Goal: Find specific page/section: Find specific page/section

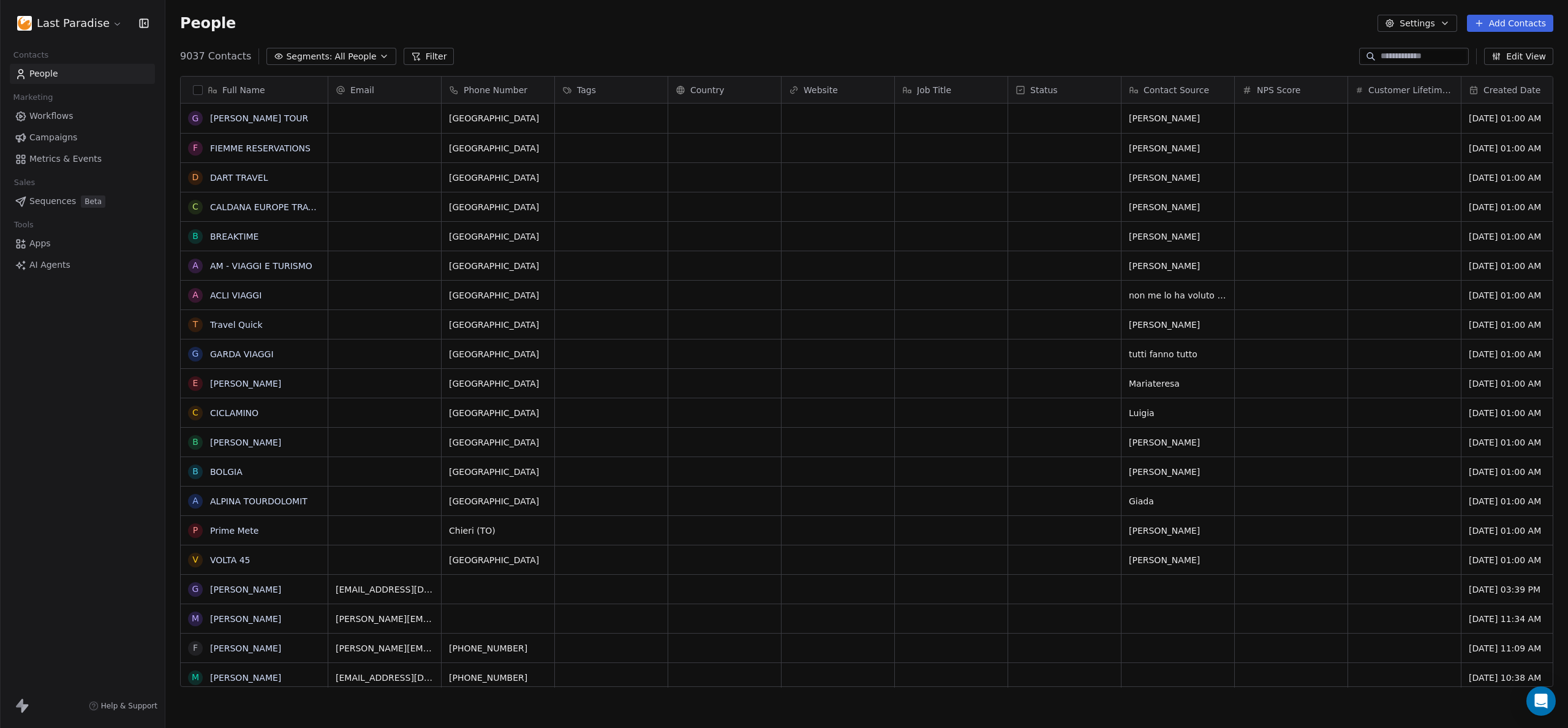
scroll to position [631, 1393]
click at [104, 21] on html "Last Paradise Contacts People Marketing Workflows Campaigns Metrics & Events Sa…" at bounding box center [784, 364] width 1568 height 728
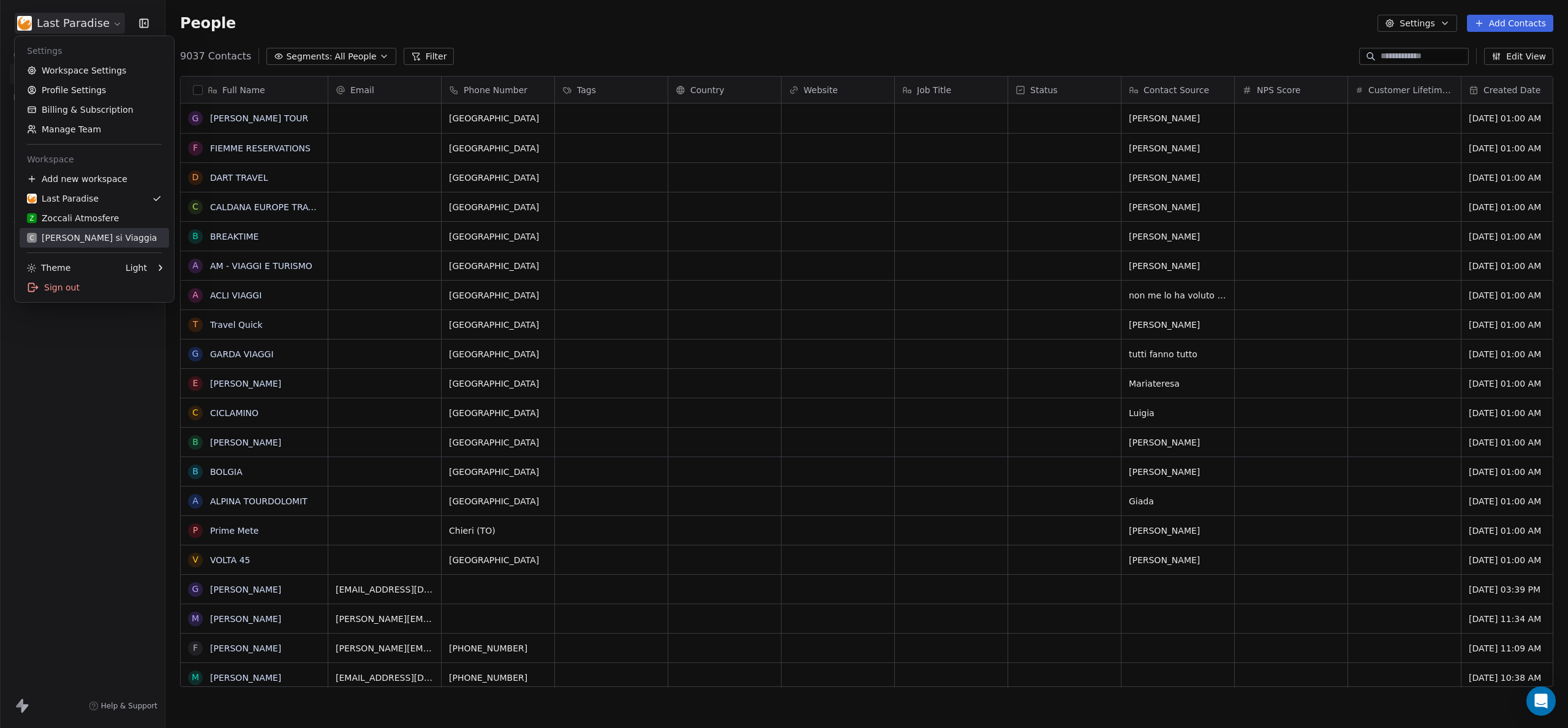
click at [65, 238] on div "C [PERSON_NAME] si Viaggia" at bounding box center [92, 238] width 130 height 12
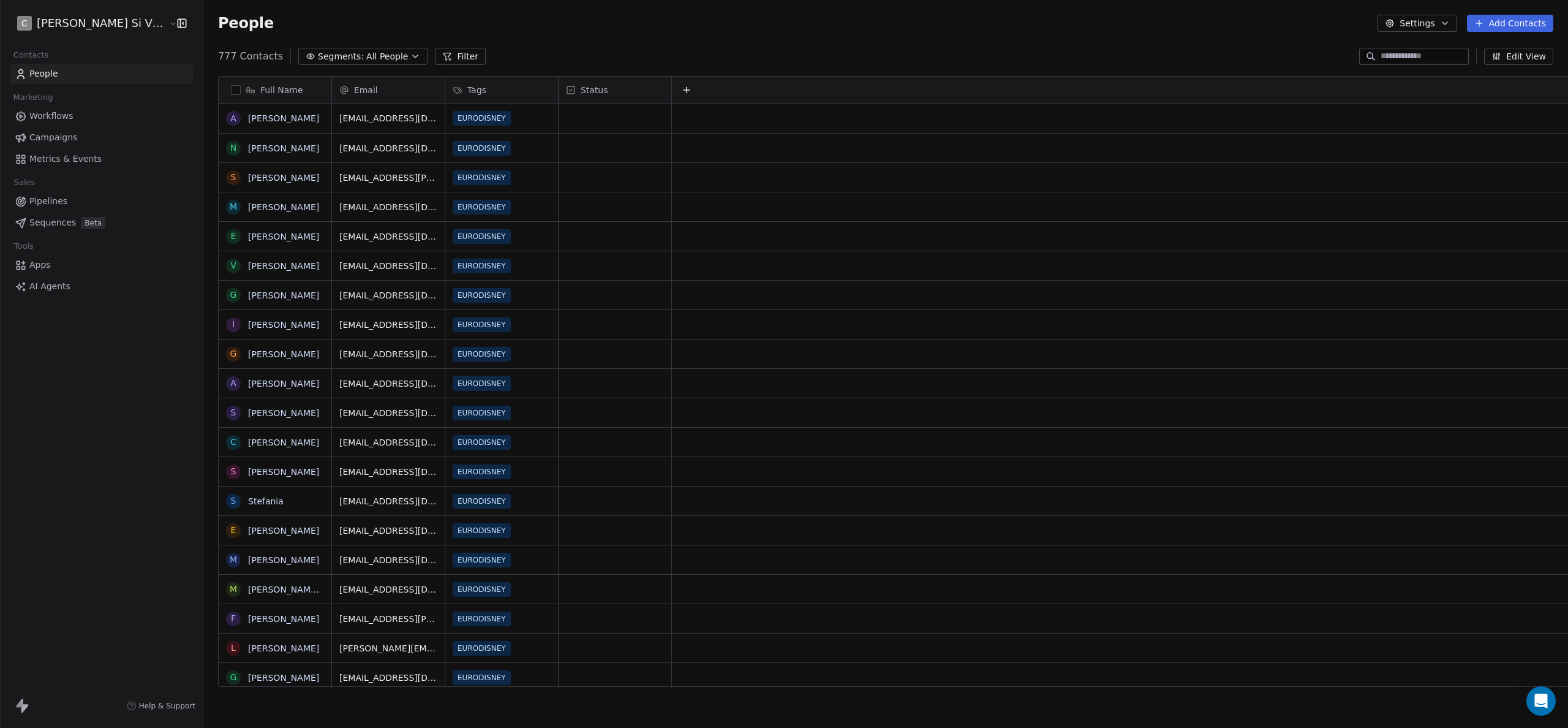
click at [55, 117] on span "Workflows" at bounding box center [52, 116] width 44 height 13
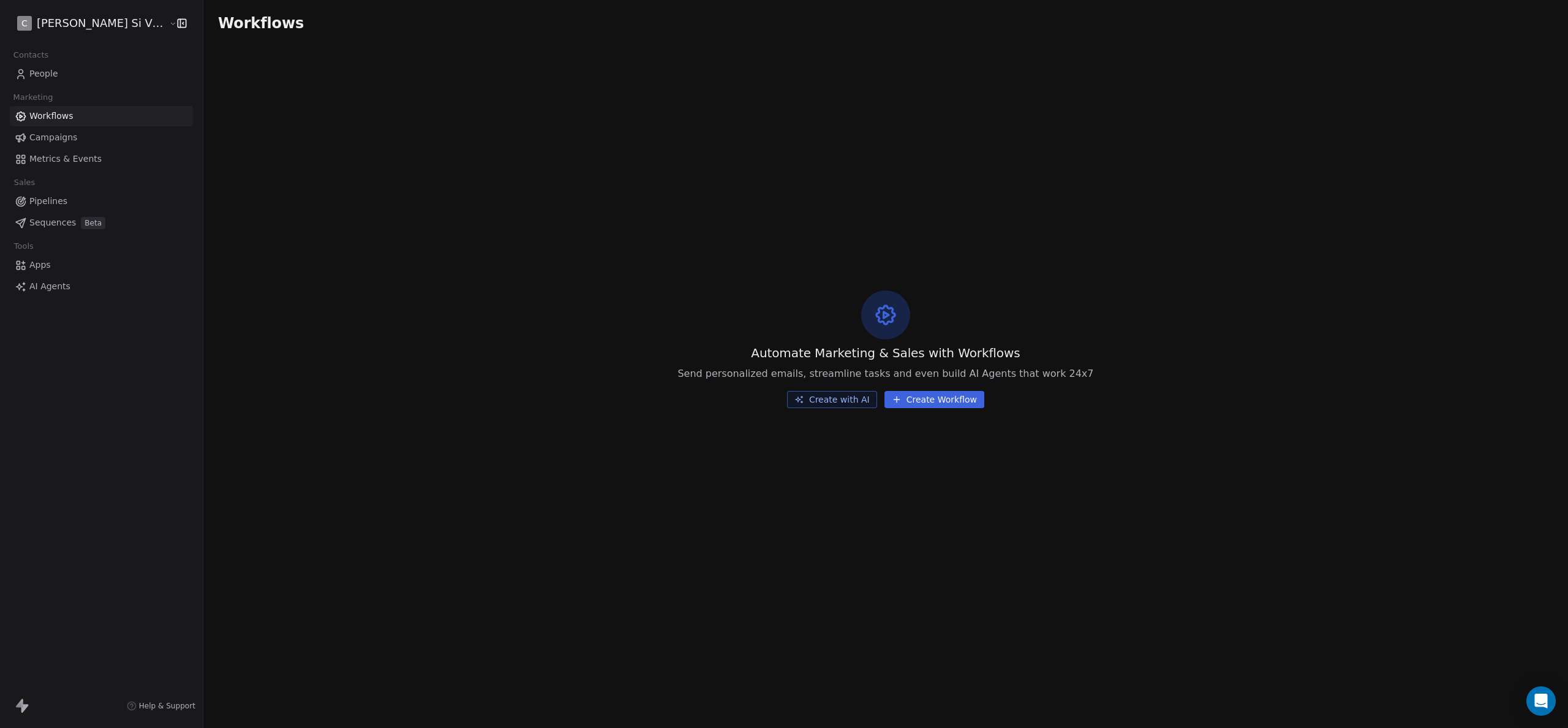
click at [43, 81] on link "People" at bounding box center [101, 73] width 183 height 20
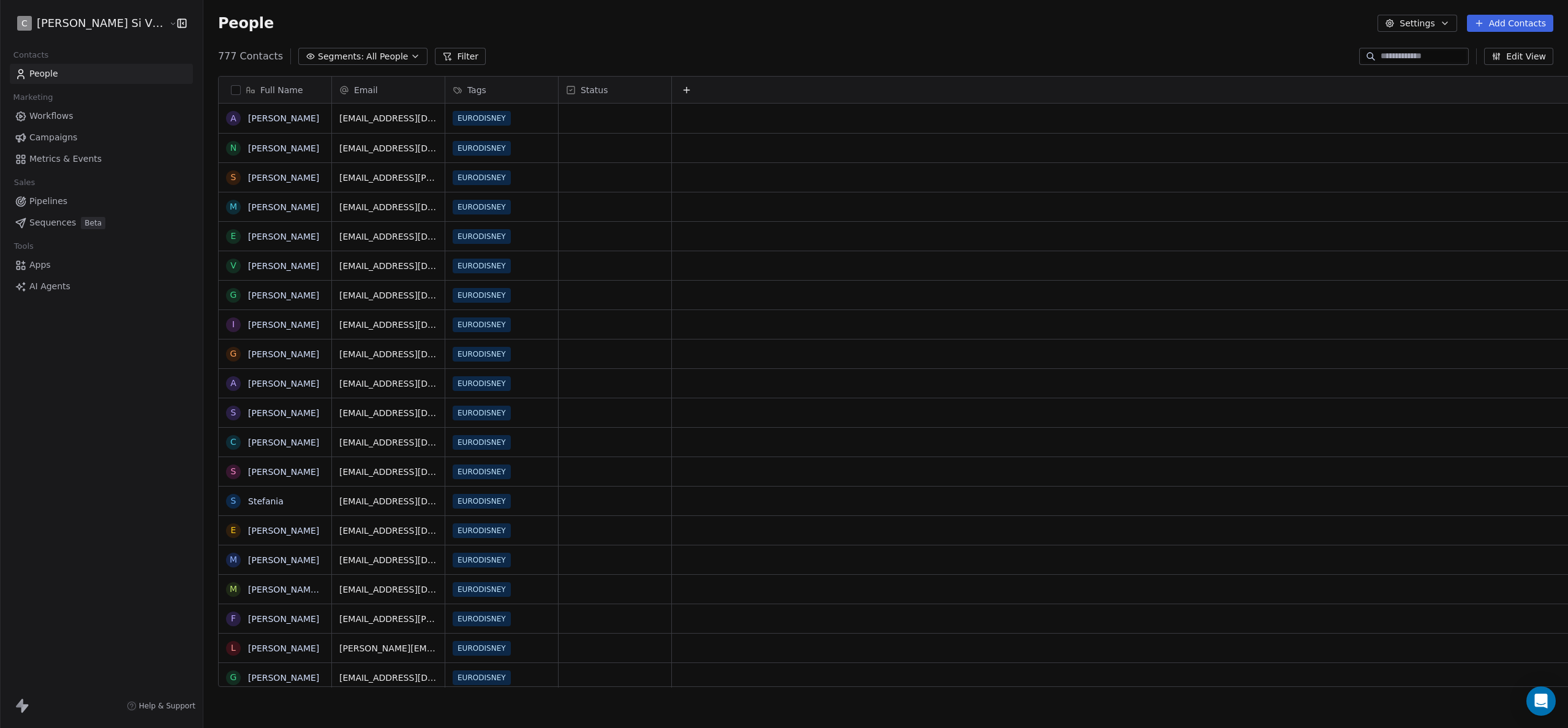
click at [43, 136] on span "Campaigns" at bounding box center [53, 137] width 48 height 13
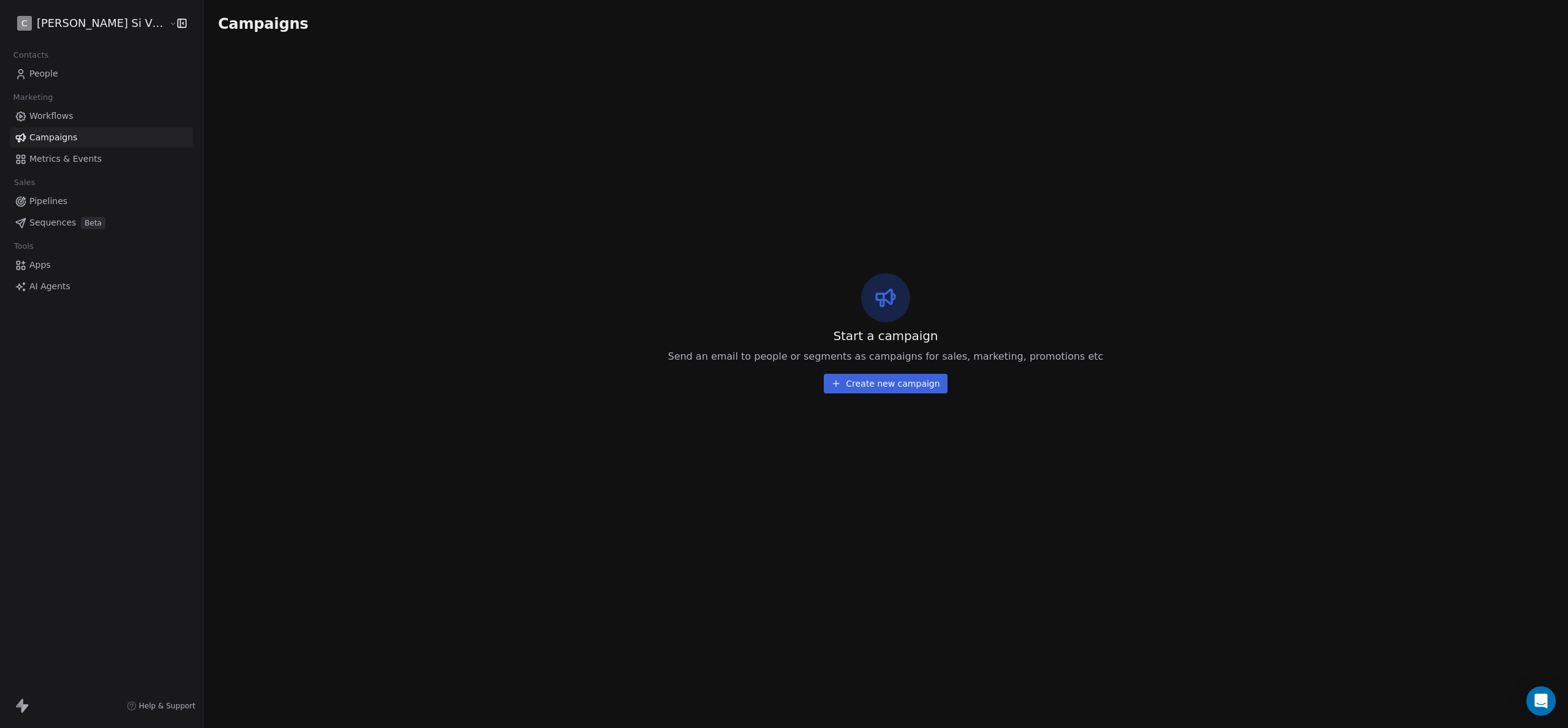
click at [48, 112] on span "Workflows" at bounding box center [52, 116] width 44 height 13
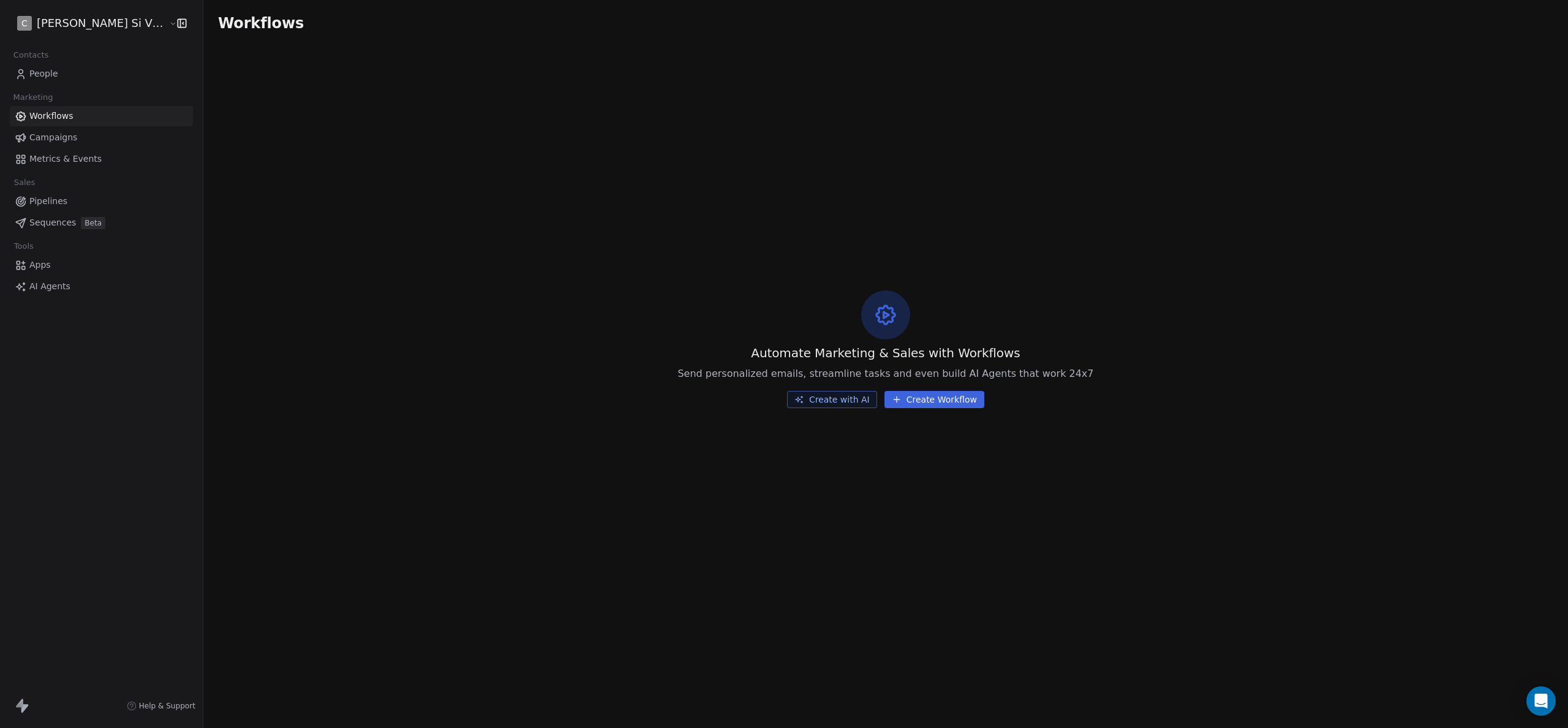
click at [46, 155] on span "Metrics & Events" at bounding box center [66, 159] width 72 height 13
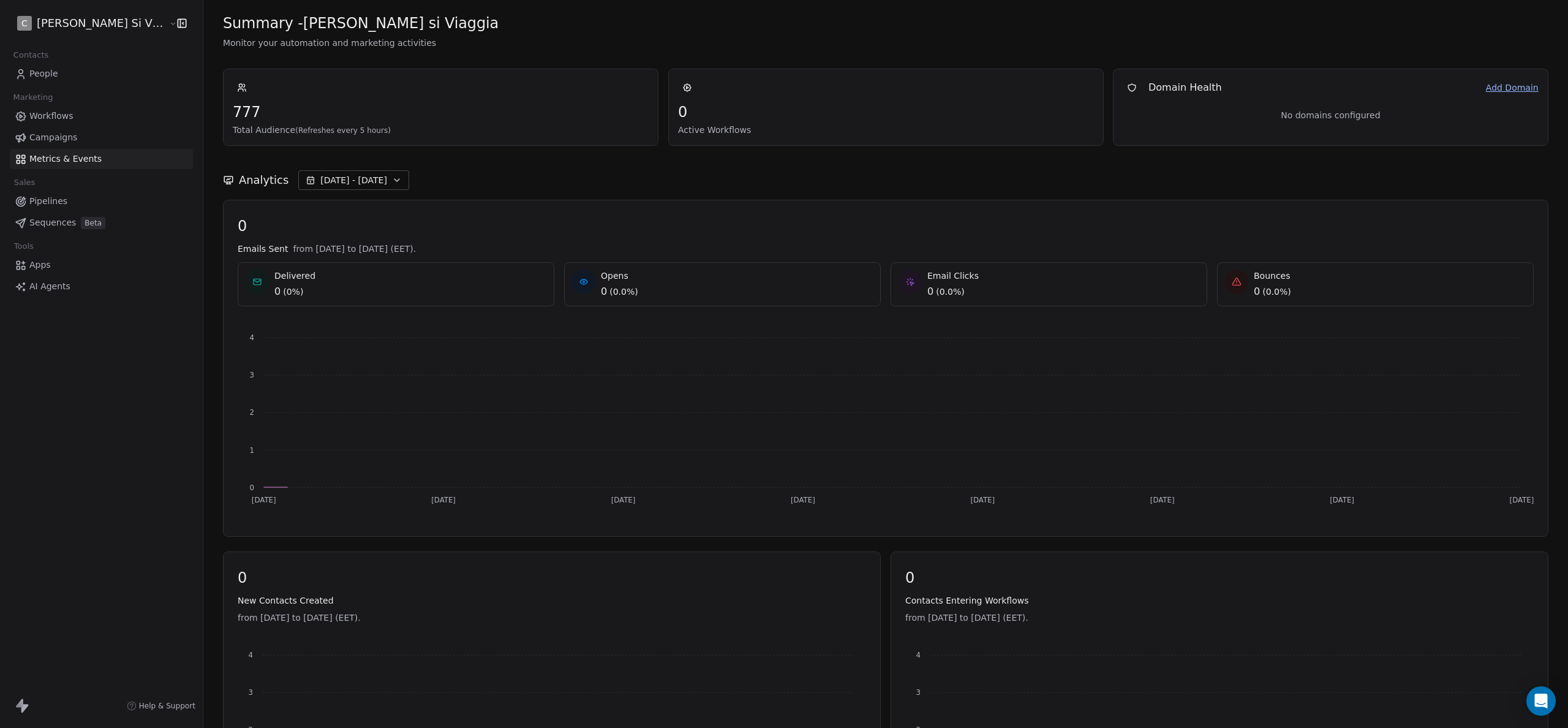
click at [44, 70] on span "People" at bounding box center [44, 74] width 29 height 13
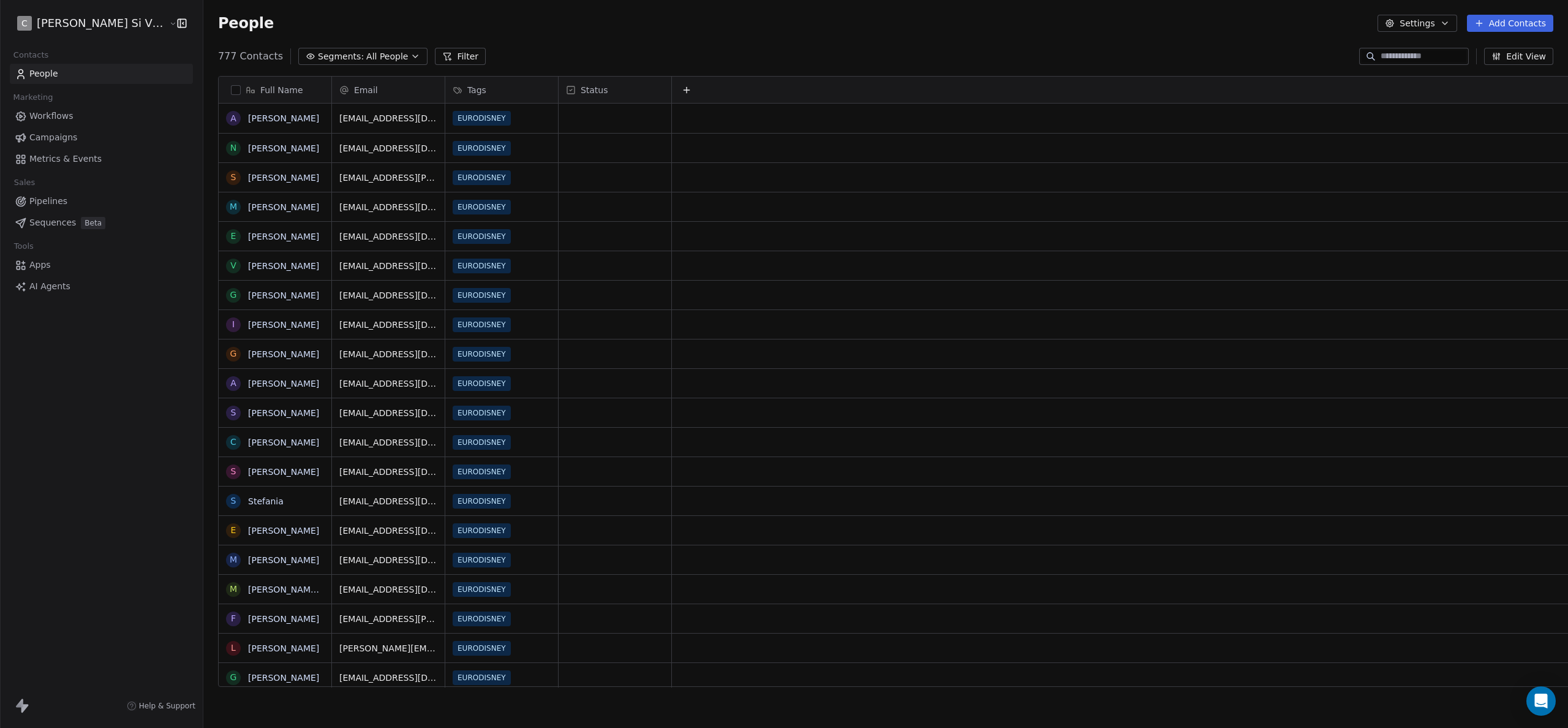
click at [318, 53] on span "Segments:" at bounding box center [341, 57] width 46 height 13
click at [298, 100] on div "All People" at bounding box center [335, 107] width 148 height 19
click at [112, 25] on html "C [PERSON_NAME] Si Viaggia Contacts People Marketing Workflows Campaigns Metric…" at bounding box center [784, 364] width 1568 height 728
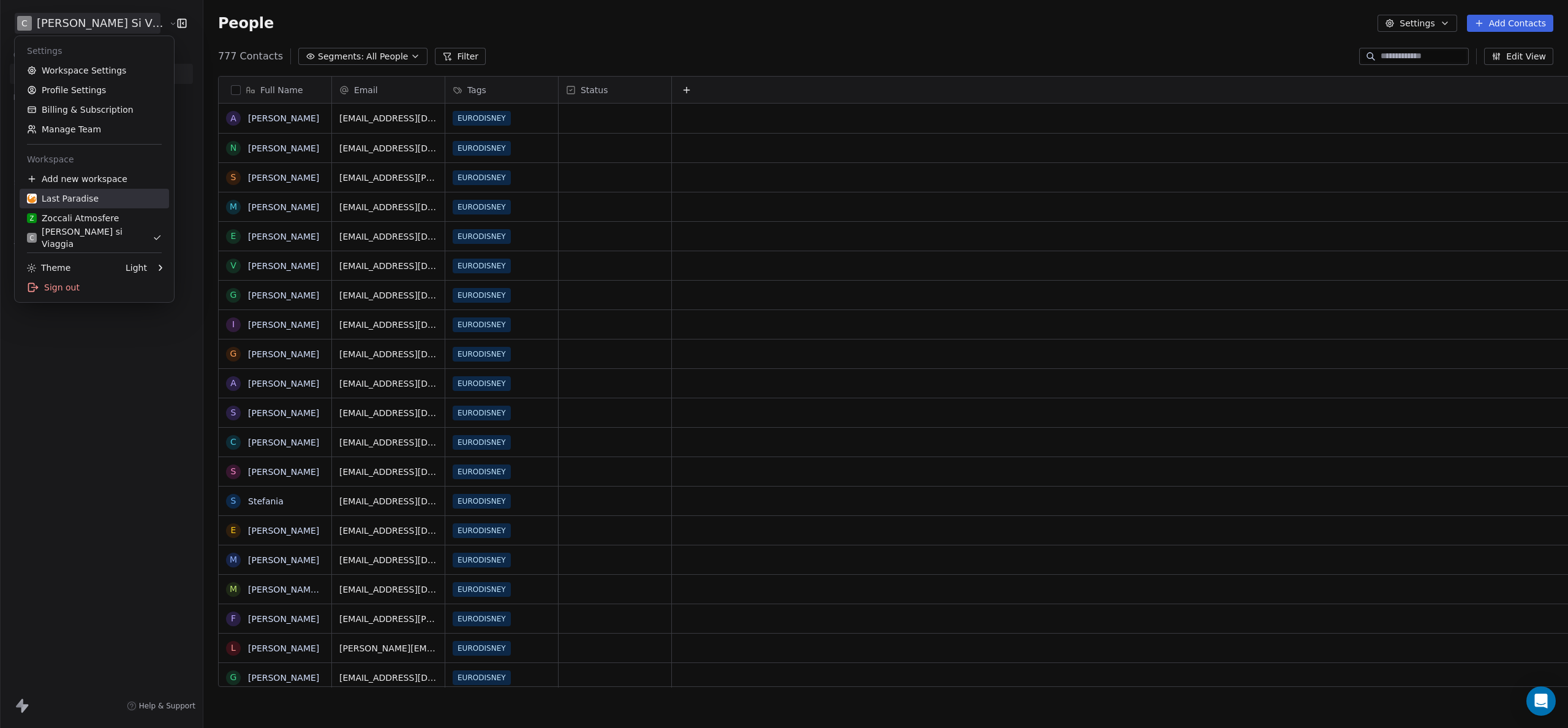
click at [72, 195] on div "Last Paradise" at bounding box center [63, 199] width 72 height 12
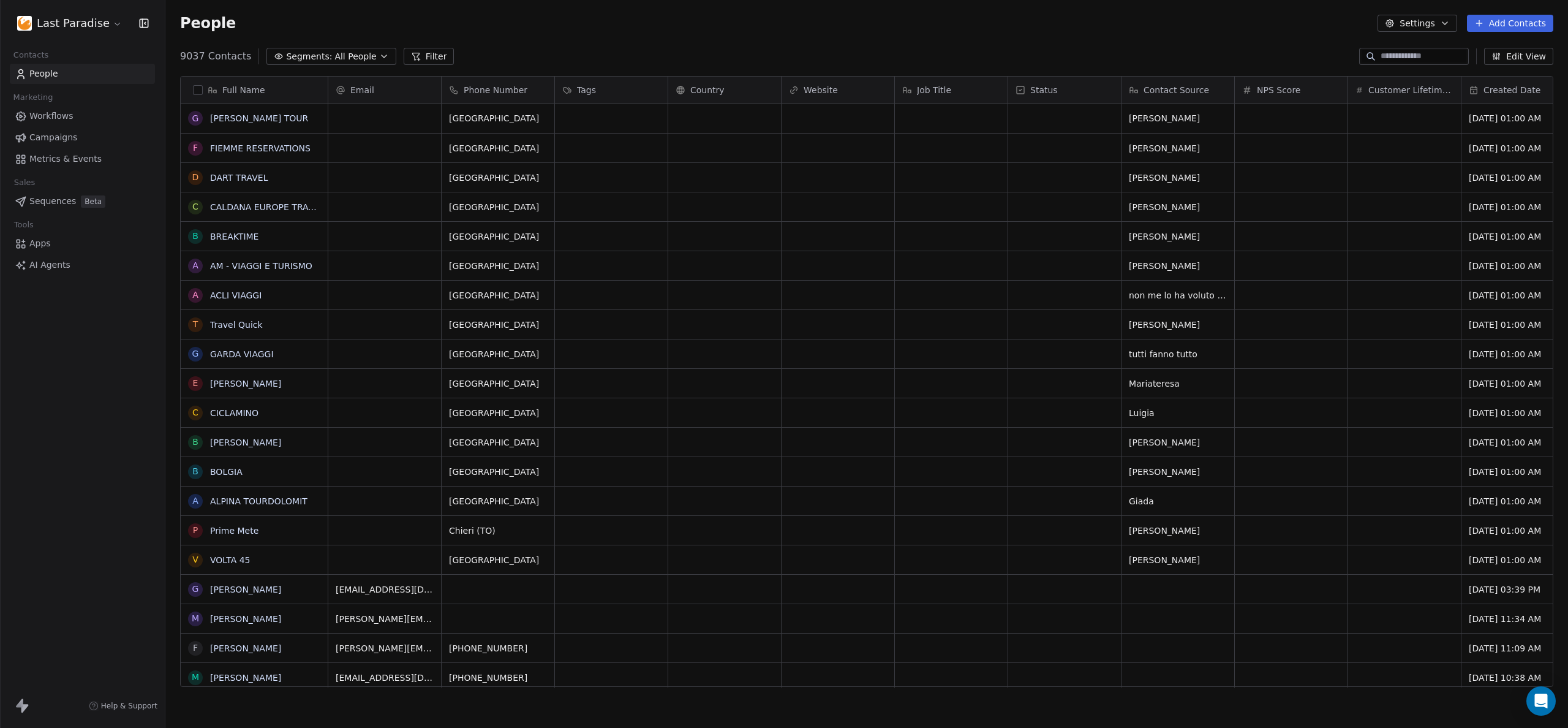
click at [192, 57] on span "9037 Contacts" at bounding box center [215, 56] width 71 height 14
drag, startPoint x: 192, startPoint y: 57, endPoint x: 270, endPoint y: 56, distance: 78.0
click at [236, 59] on span "9037 Contacts" at bounding box center [215, 56] width 71 height 14
click at [307, 55] on span "Segments:" at bounding box center [309, 57] width 46 height 13
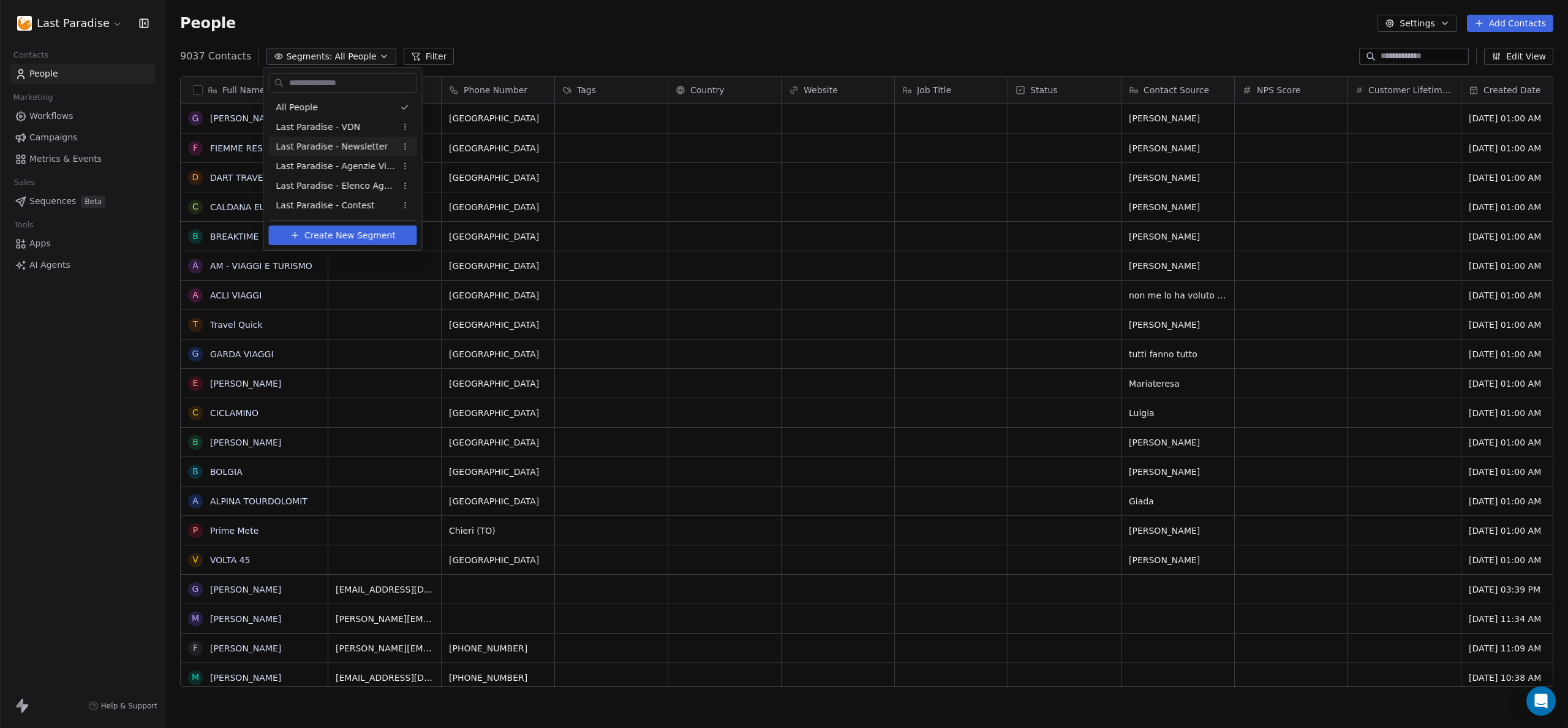
click at [342, 155] on div "Last Paradise - Newsletter" at bounding box center [343, 146] width 148 height 19
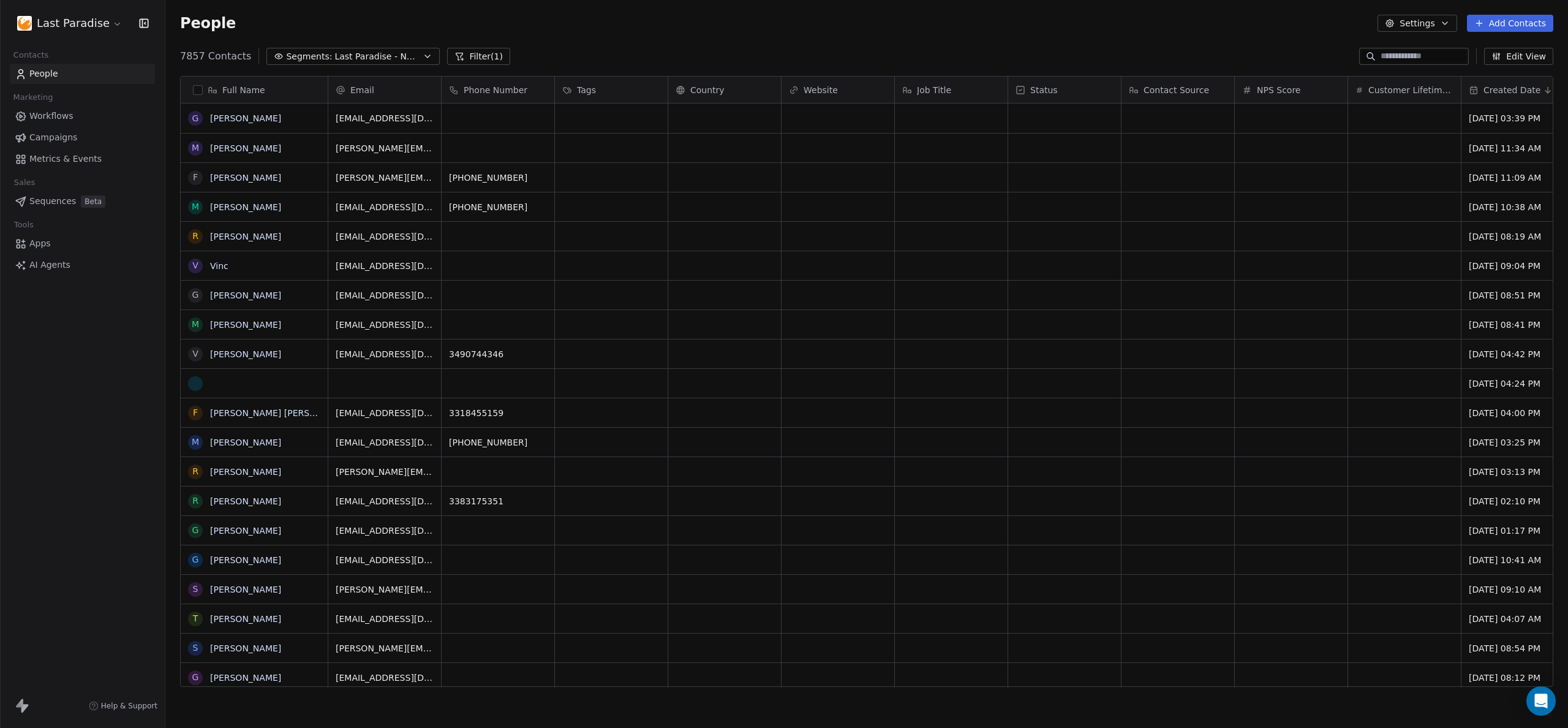
click at [353, 51] on span "Last Paradise - Newsletter" at bounding box center [377, 57] width 86 height 13
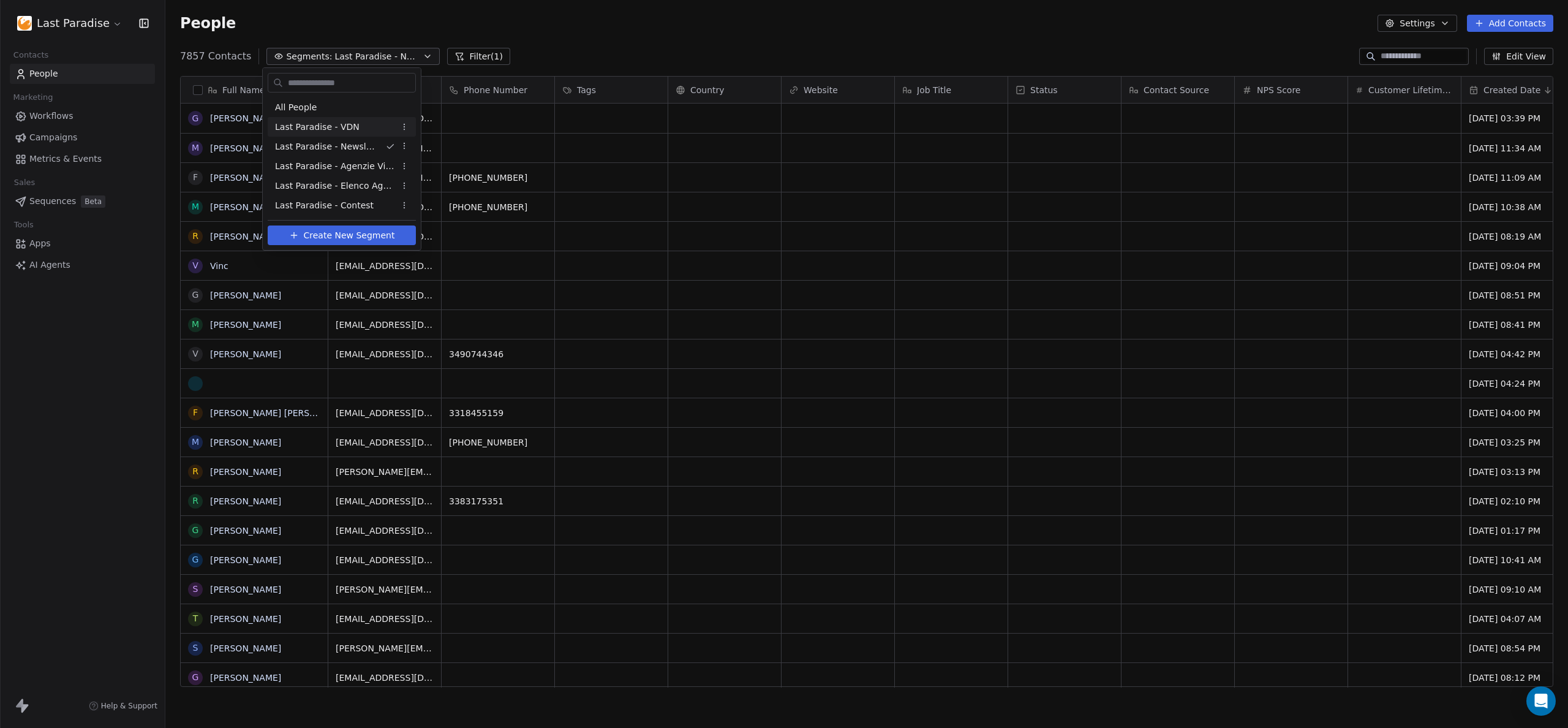
click at [319, 127] on span "Last Paradise - VDN" at bounding box center [317, 127] width 85 height 13
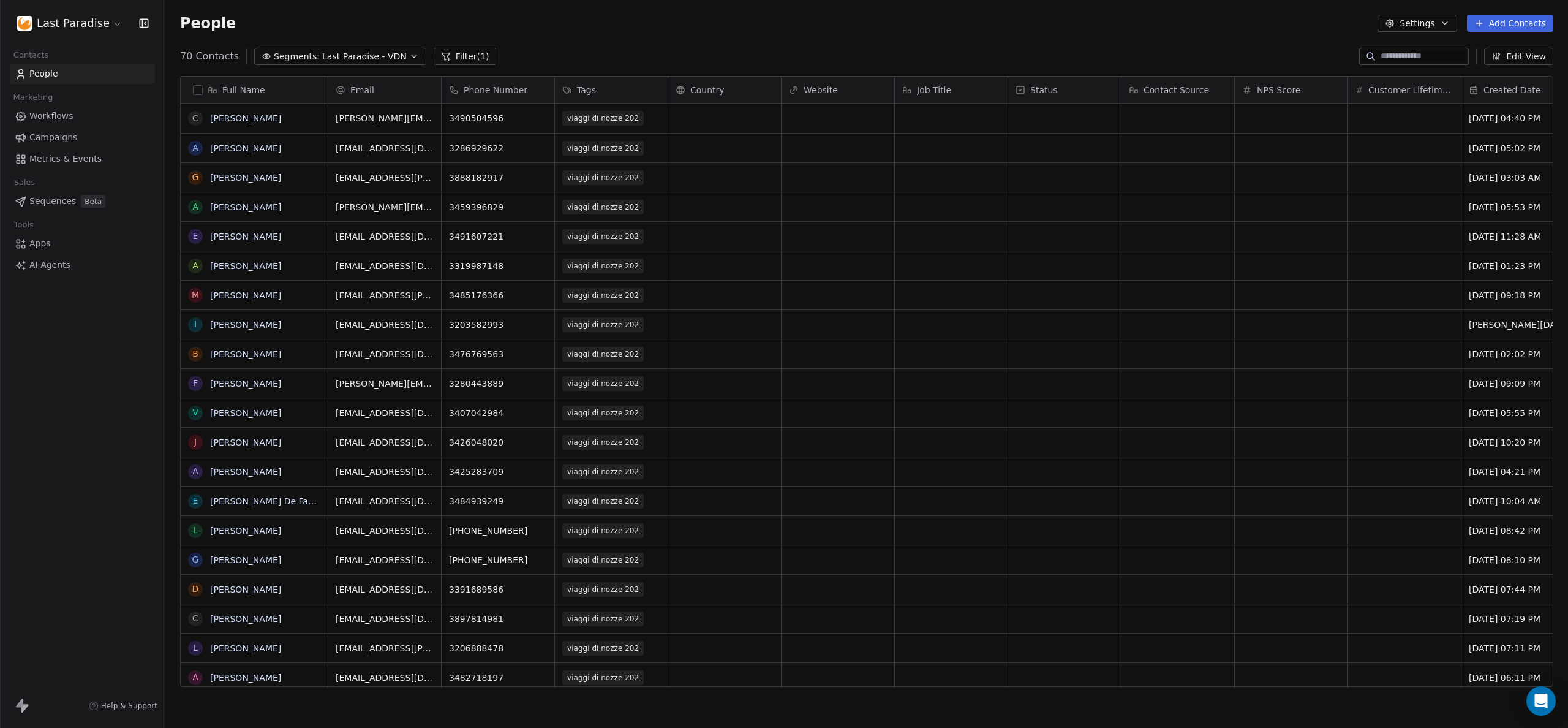
click at [355, 55] on span "Last Paradise - VDN" at bounding box center [364, 57] width 85 height 13
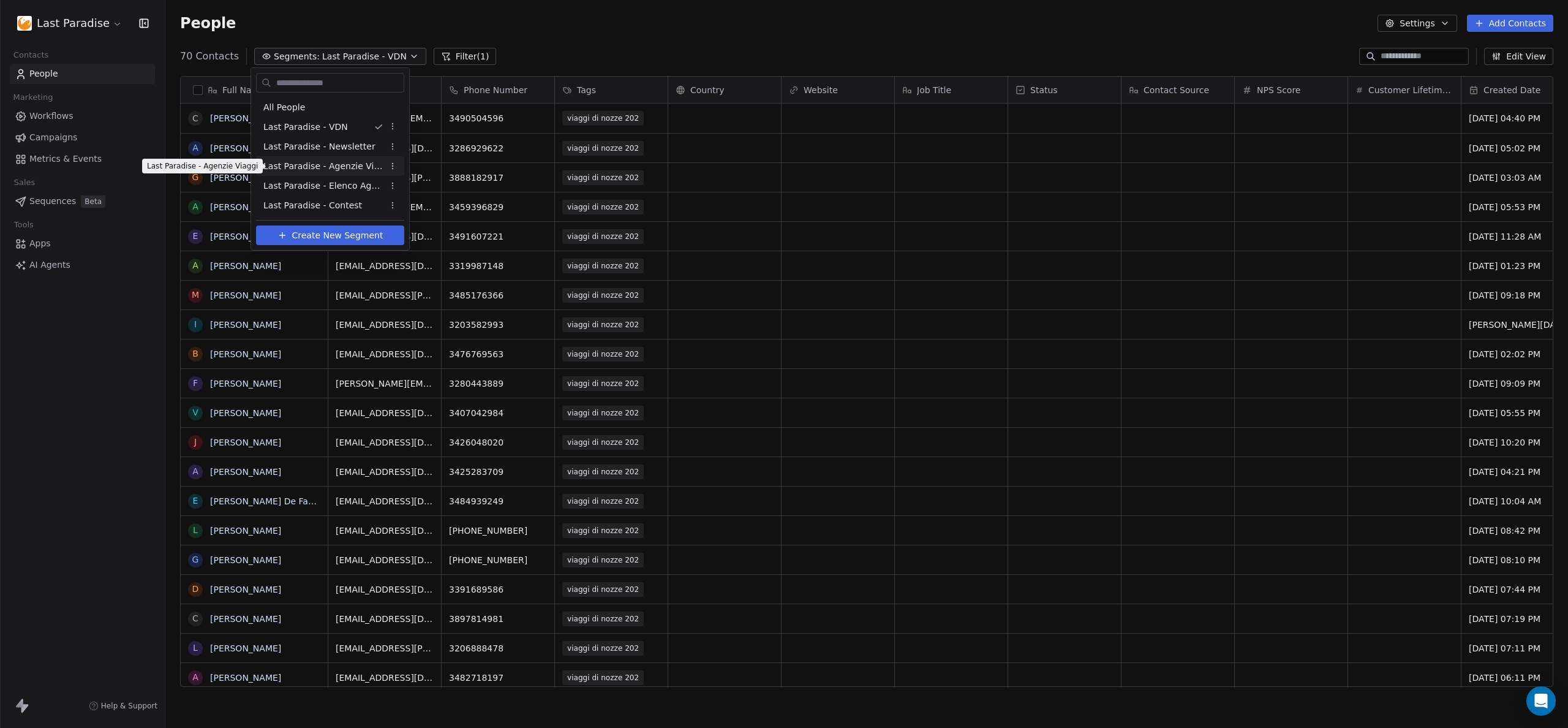
click at [321, 170] on span "Last Paradise - Agenzie Viaggi" at bounding box center [324, 166] width 120 height 13
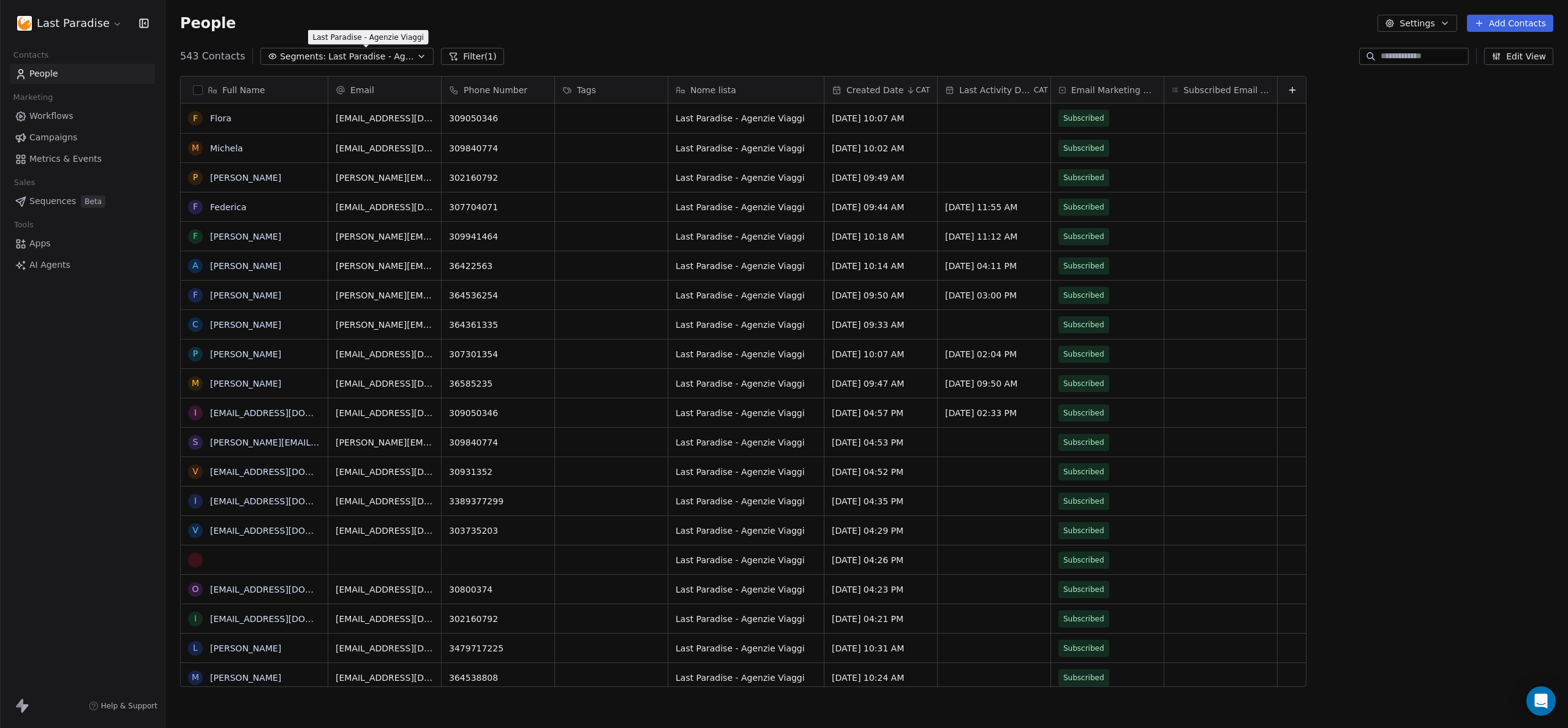
click at [338, 55] on span "Last Paradise - Agenzie Viaggi" at bounding box center [371, 57] width 86 height 13
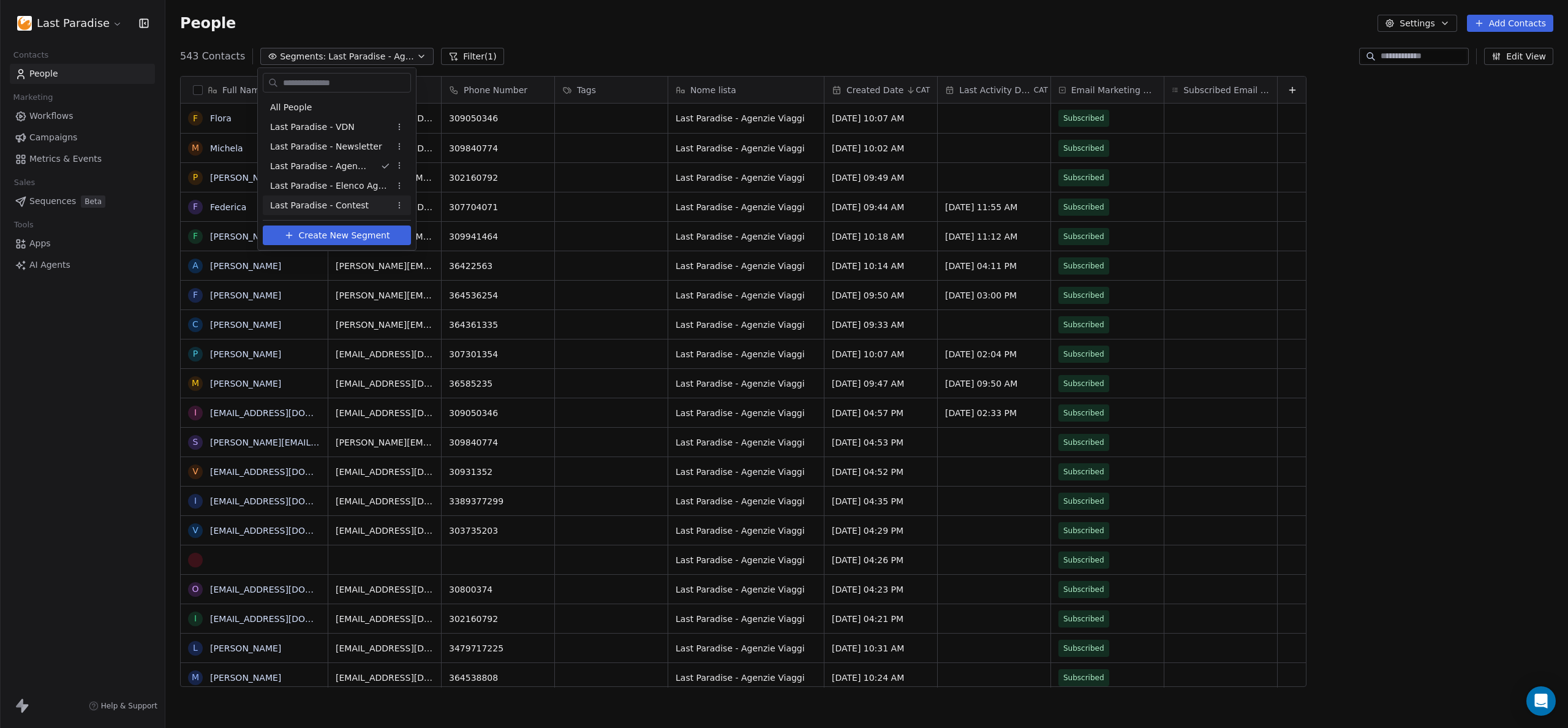
click at [318, 206] on span "Last Paradise - Contest" at bounding box center [319, 206] width 99 height 13
